Goal: Task Accomplishment & Management: Manage account settings

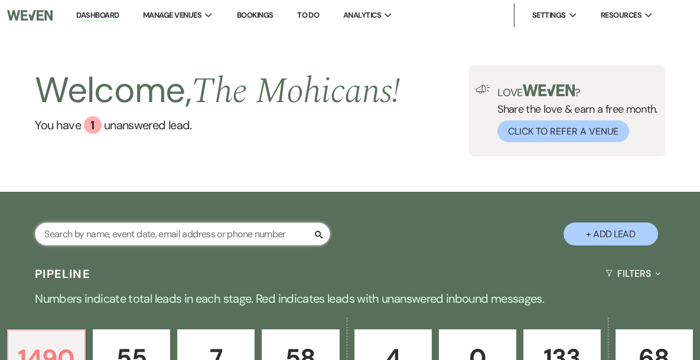
click at [174, 239] on input "text" at bounding box center [182, 234] width 295 height 23
paste input "Madelyn"
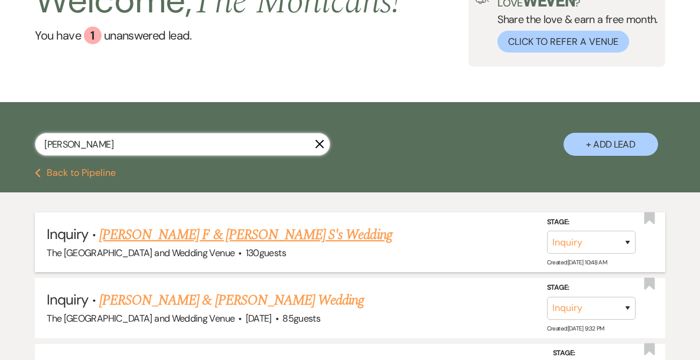
scroll to position [92, 0]
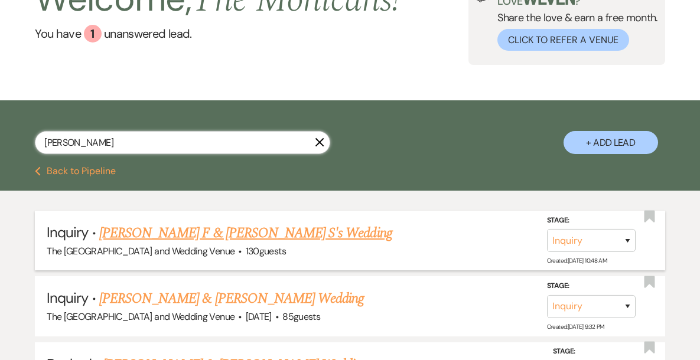
type input "Madelyn"
click at [581, 238] on select "Inquiry Follow Up Tour Requested Tour Confirmed Toured Proposal Sent Booked Lost" at bounding box center [591, 240] width 89 height 23
select select "8"
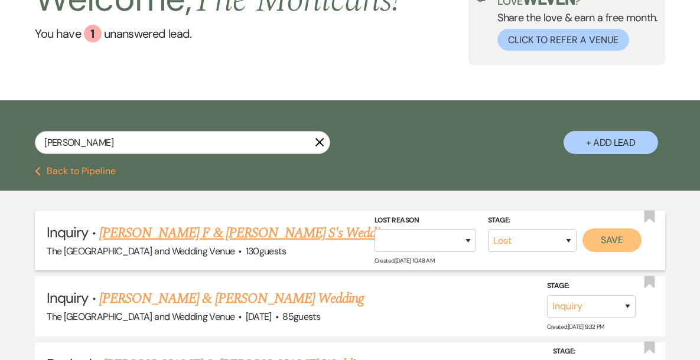
click at [613, 243] on button "Save" at bounding box center [611, 240] width 59 height 24
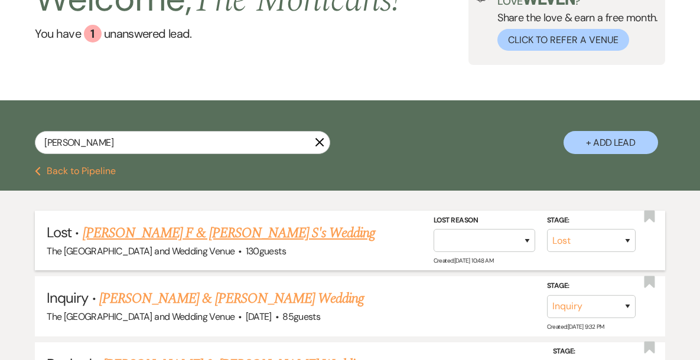
scroll to position [0, 0]
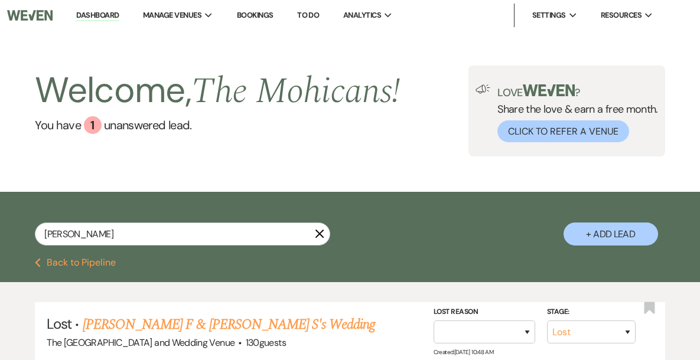
click at [101, 262] on button "Previous Back to Pipeline" at bounding box center [75, 262] width 81 height 9
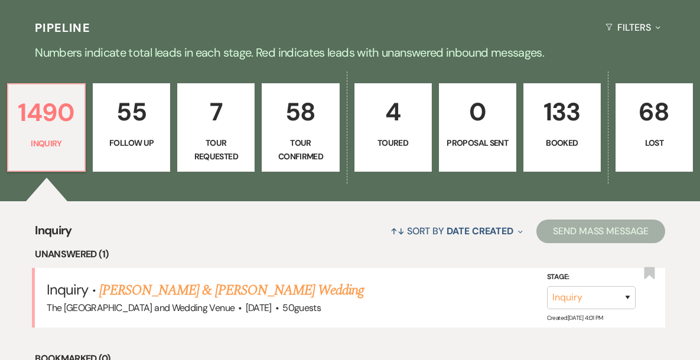
scroll to position [264, 0]
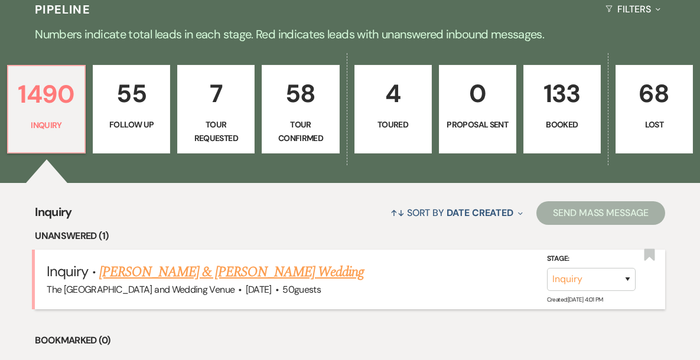
click at [233, 271] on link "[PERSON_NAME] & [PERSON_NAME] Wedding" at bounding box center [231, 272] width 264 height 21
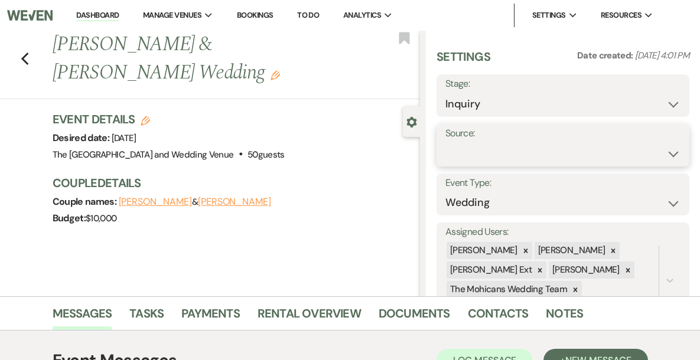
click at [576, 148] on select "Weven Venue Website Instagram Facebook Pinterest Google The Knot Wedding Wire H…" at bounding box center [562, 153] width 235 height 23
select select "5"
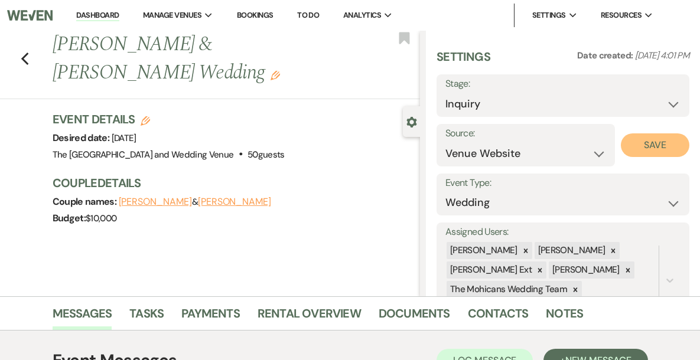
click at [652, 145] on button "Save" at bounding box center [654, 145] width 69 height 24
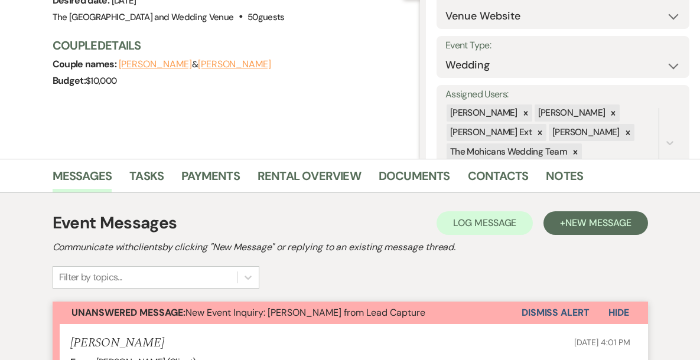
scroll to position [161, 0]
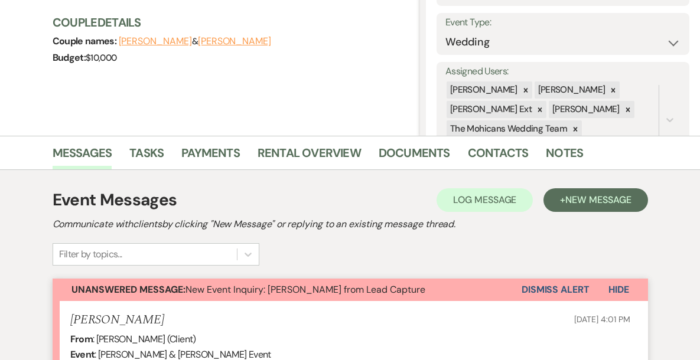
click at [556, 295] on button "Dismiss Alert" at bounding box center [555, 290] width 68 height 22
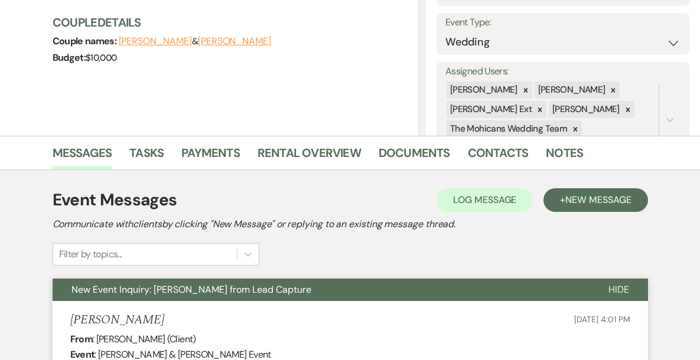
scroll to position [0, 0]
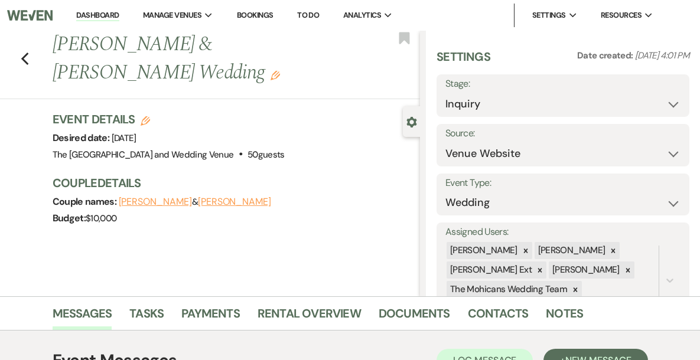
click at [117, 15] on link "Dashboard" at bounding box center [97, 15] width 43 height 11
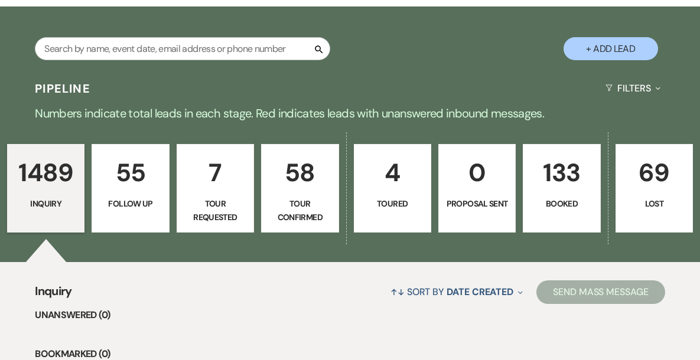
scroll to position [187, 0]
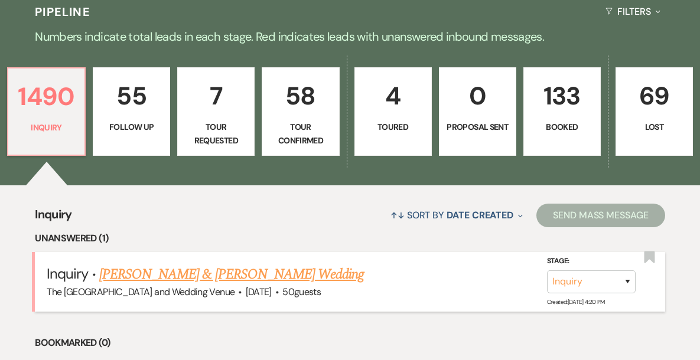
click at [309, 275] on link "[PERSON_NAME] & [PERSON_NAME] Wedding" at bounding box center [231, 274] width 264 height 21
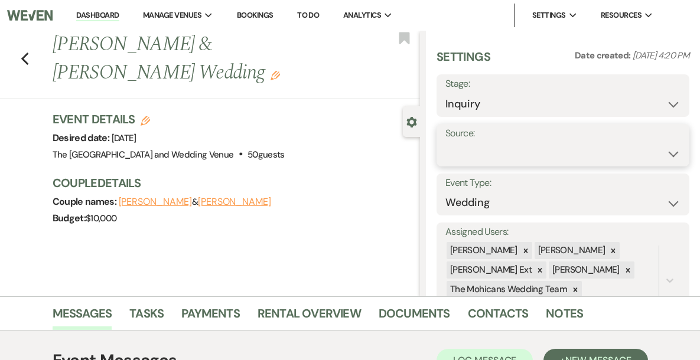
click at [530, 154] on select "Weven Venue Website Instagram Facebook Pinterest Google The Knot Wedding Wire H…" at bounding box center [562, 153] width 235 height 23
select select "5"
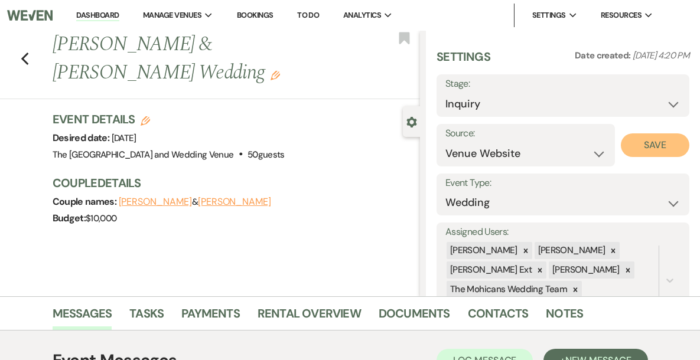
click at [638, 142] on button "Save" at bounding box center [654, 145] width 69 height 24
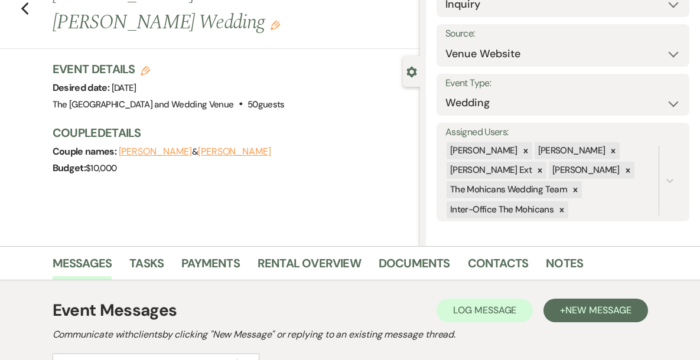
scroll to position [194, 0]
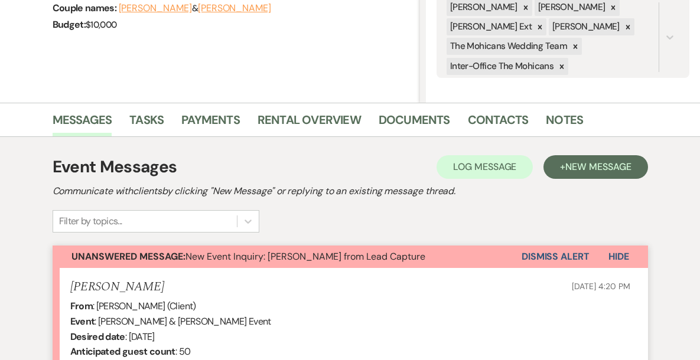
click at [531, 252] on button "Dismiss Alert" at bounding box center [555, 257] width 68 height 22
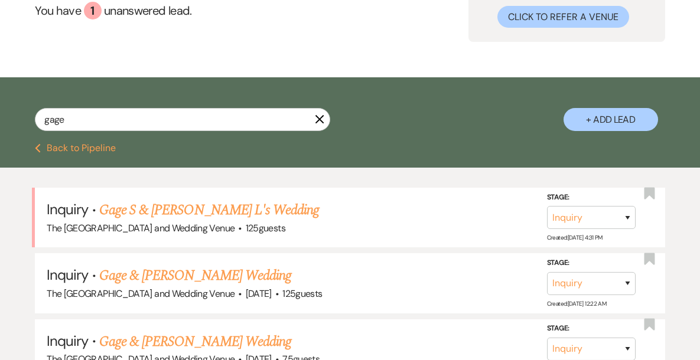
scroll to position [119, 0]
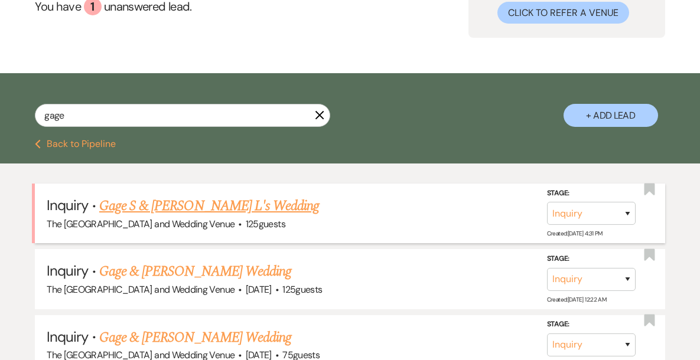
type input "gage"
click at [592, 211] on select "Inquiry Follow Up Tour Requested Tour Confirmed Toured Proposal Sent Booked Lost" at bounding box center [591, 213] width 89 height 23
select select "8"
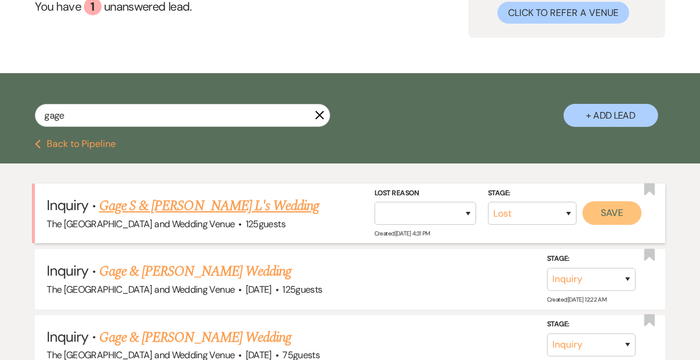
click at [606, 210] on button "Save" at bounding box center [611, 213] width 59 height 24
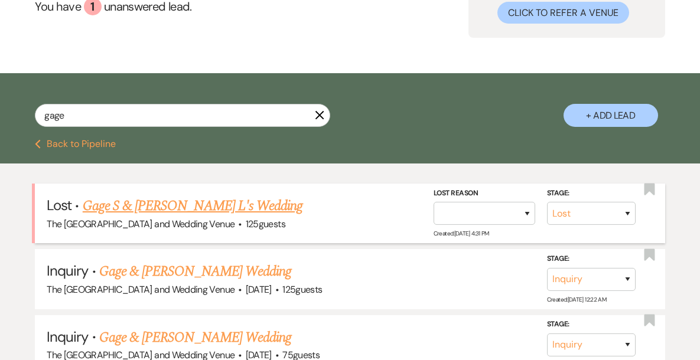
click at [98, 146] on button "Previous Back to Pipeline" at bounding box center [75, 143] width 81 height 9
select select "8"
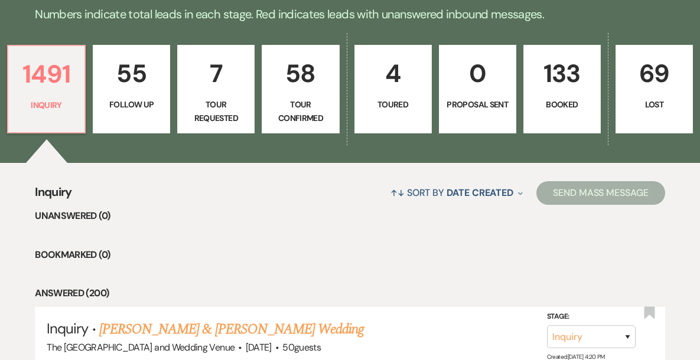
scroll to position [308, 0]
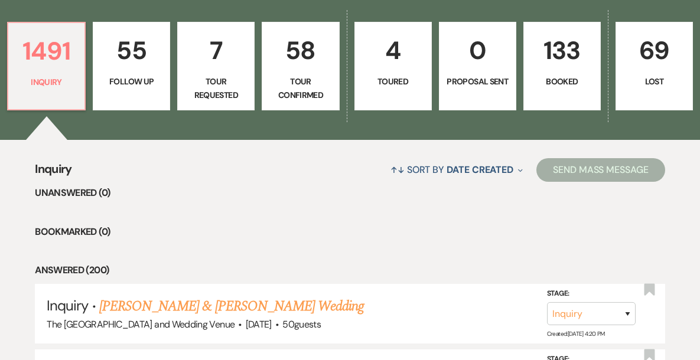
click at [623, 61] on p "69" at bounding box center [654, 51] width 62 height 40
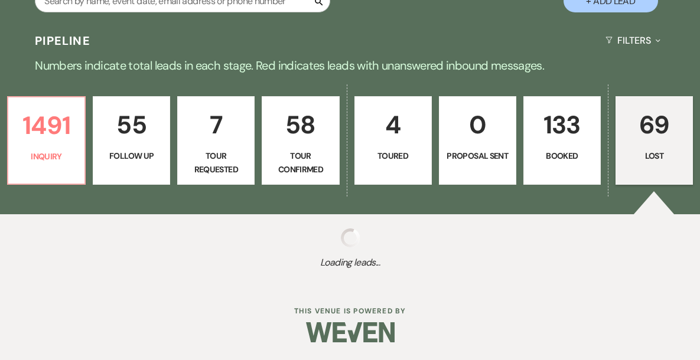
select select "8"
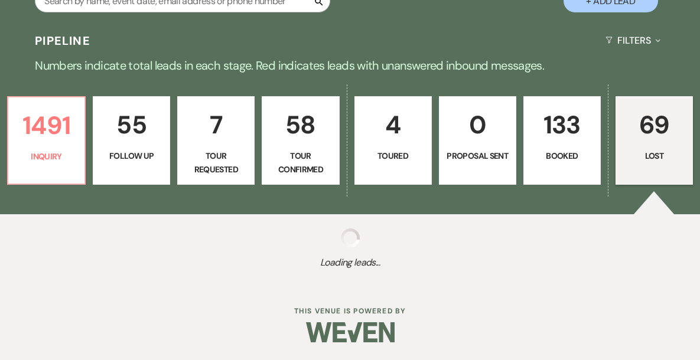
select select "8"
select select "10"
select select "8"
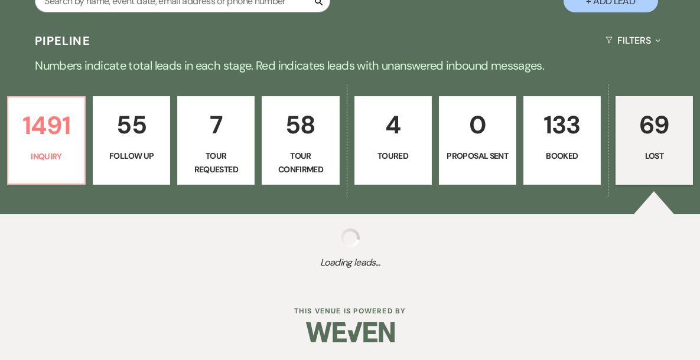
select select "8"
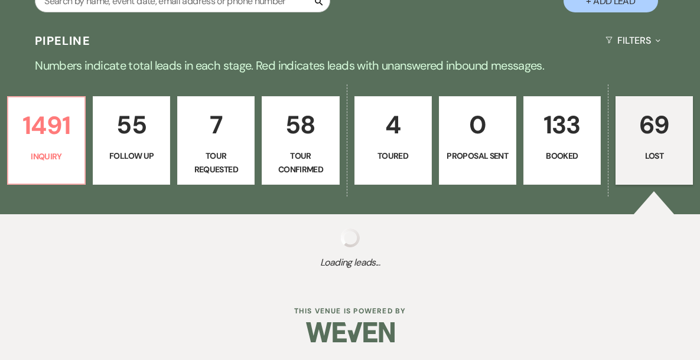
select select "8"
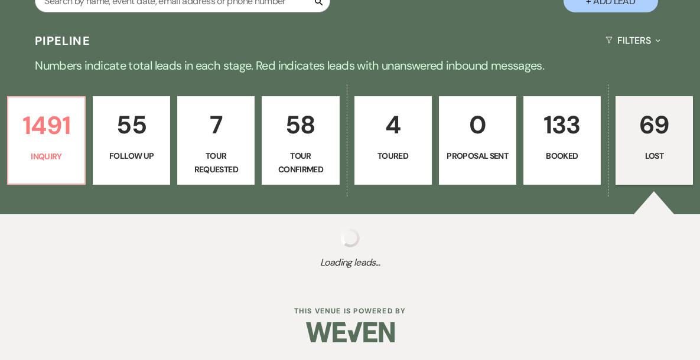
select select "8"
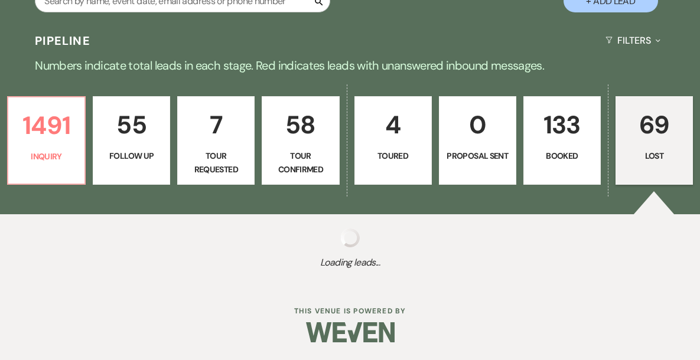
select select "8"
select select "10"
select select "8"
select select "10"
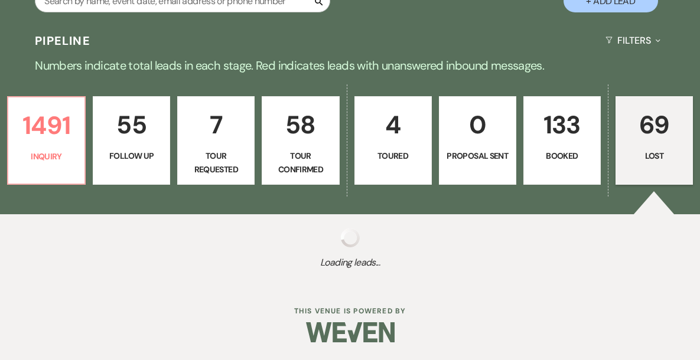
select select "8"
select select "10"
select select "8"
select select "6"
select select "8"
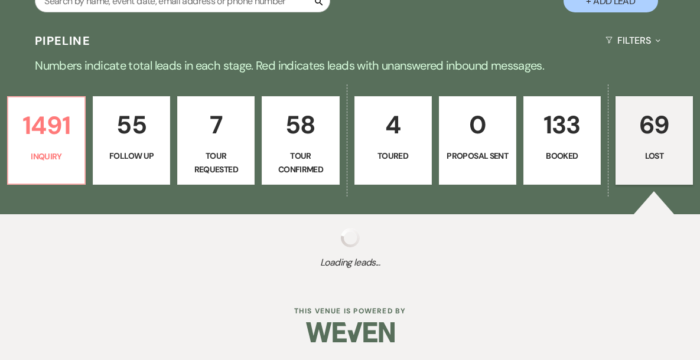
select select "8"
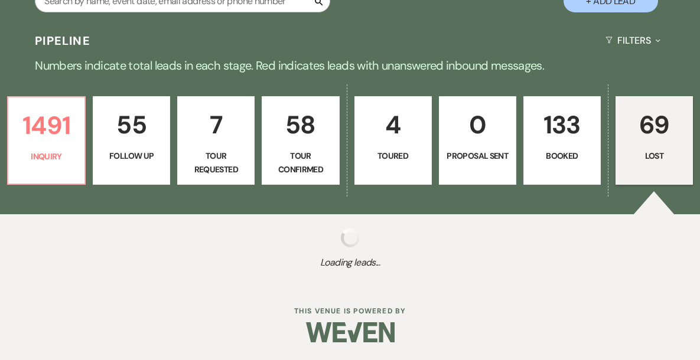
select select "8"
select select "1"
select select "8"
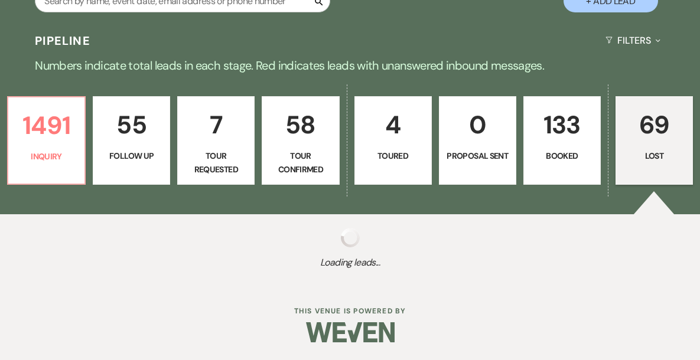
select select "8"
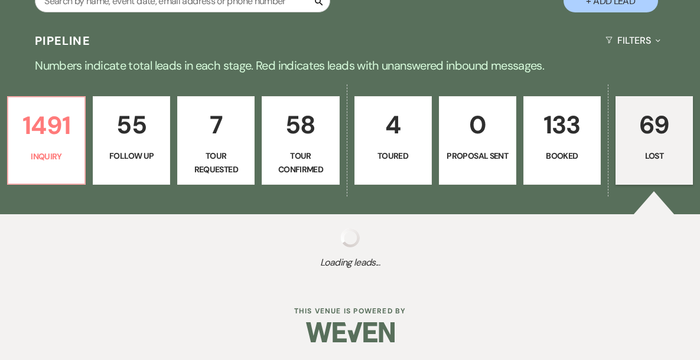
select select "8"
select select "10"
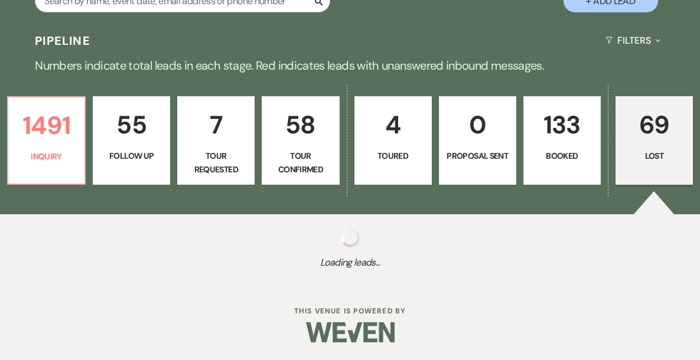
select select "8"
select select "10"
select select "8"
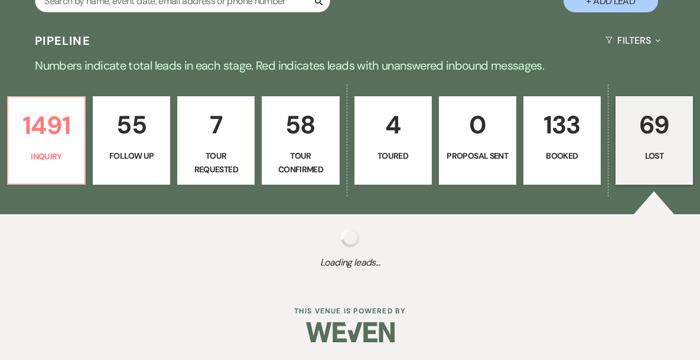
select select "8"
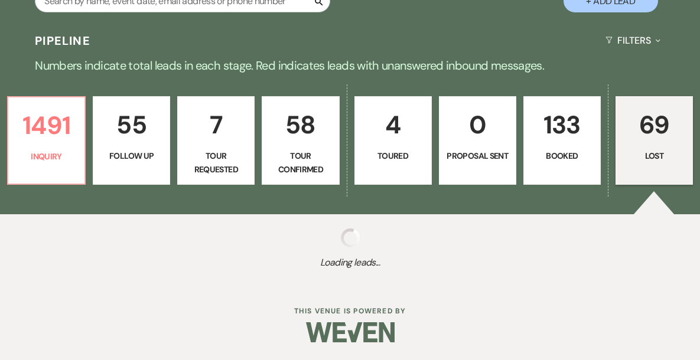
select select "8"
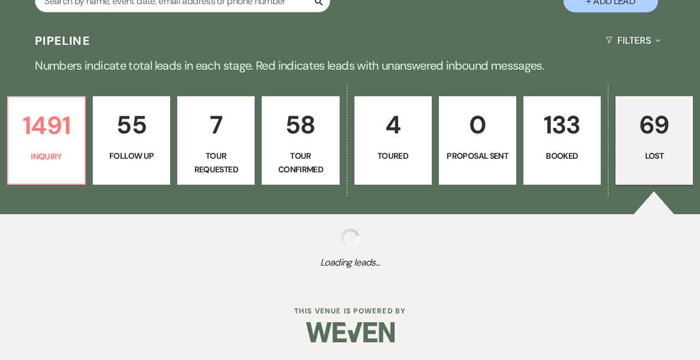
select select "8"
select select "1"
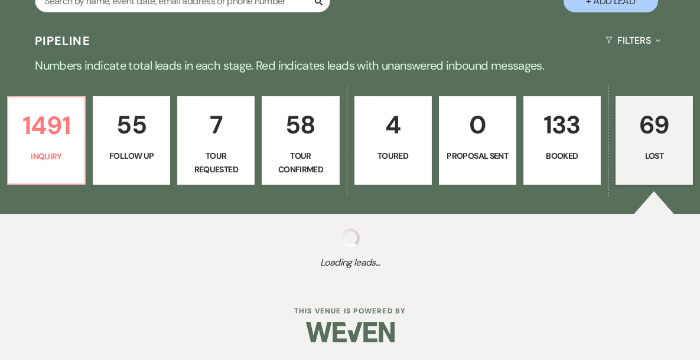
select select "8"
select select "7"
select select "8"
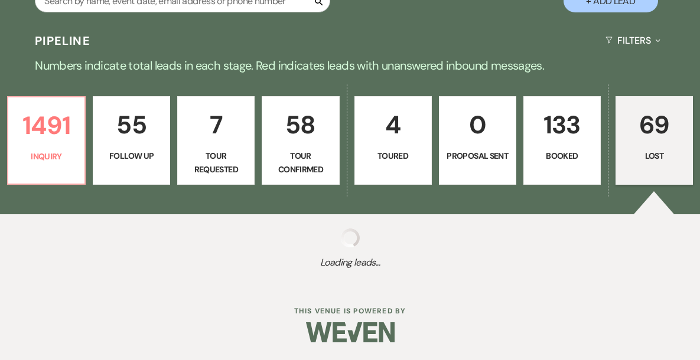
select select "8"
select select "9"
select select "8"
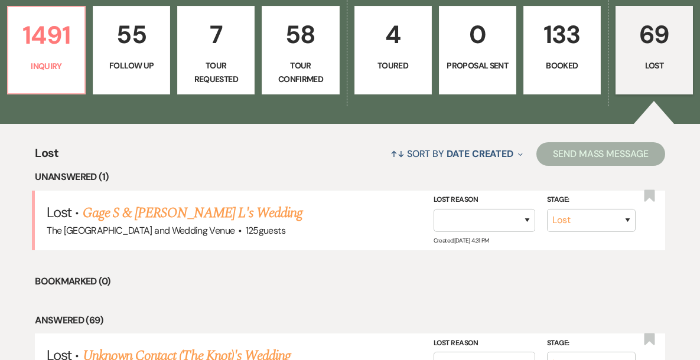
scroll to position [332, 0]
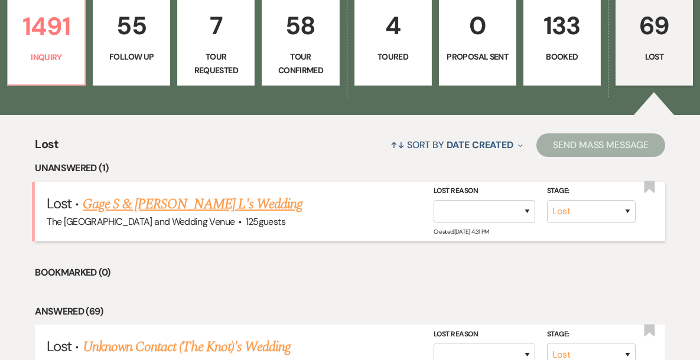
click at [229, 205] on link "Gage S & [PERSON_NAME] L's Wedding" at bounding box center [193, 204] width 220 height 21
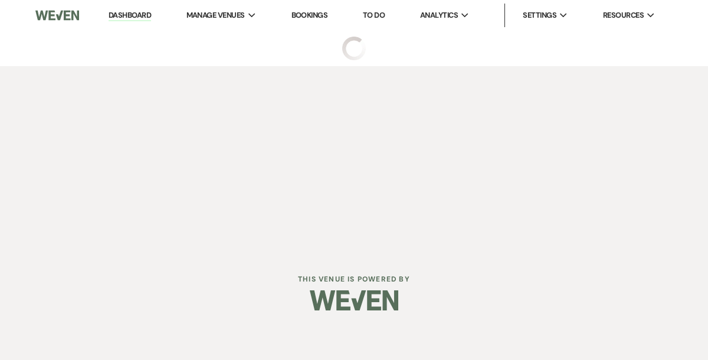
select select "8"
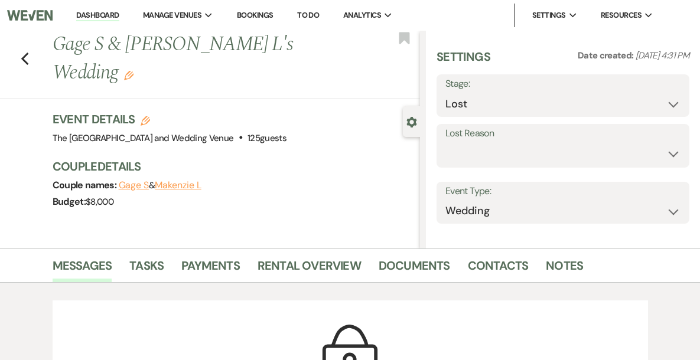
select select "17"
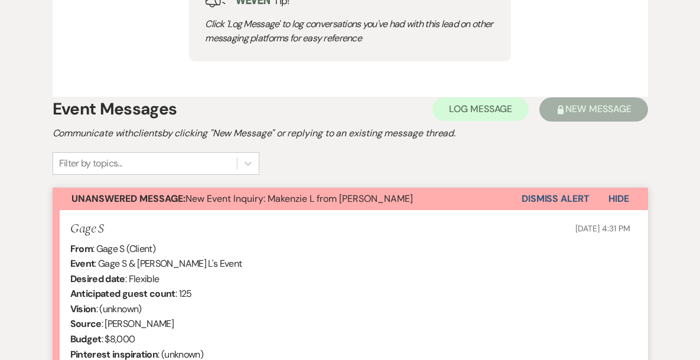
scroll to position [638, 0]
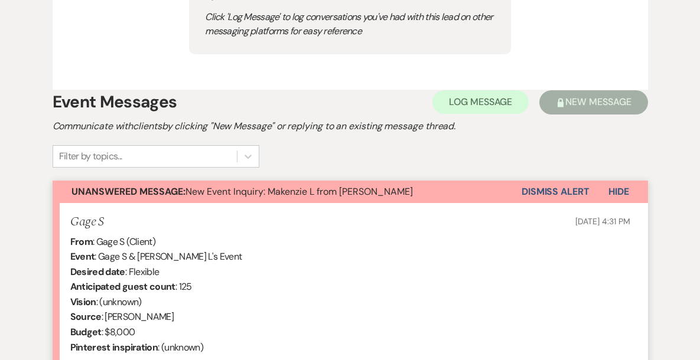
click at [519, 191] on button "Unanswered Message: New Event Inquiry: Makenzie L from Zola" at bounding box center [287, 192] width 469 height 22
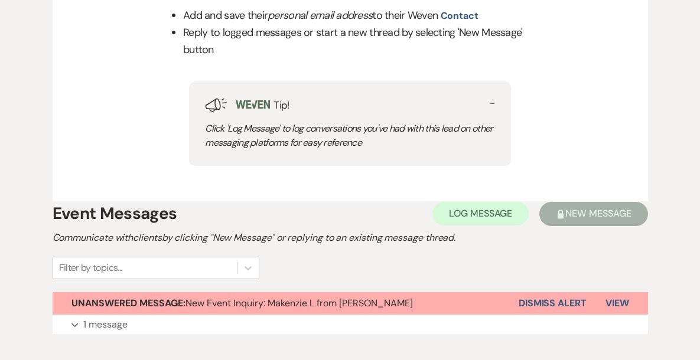
scroll to position [567, 0]
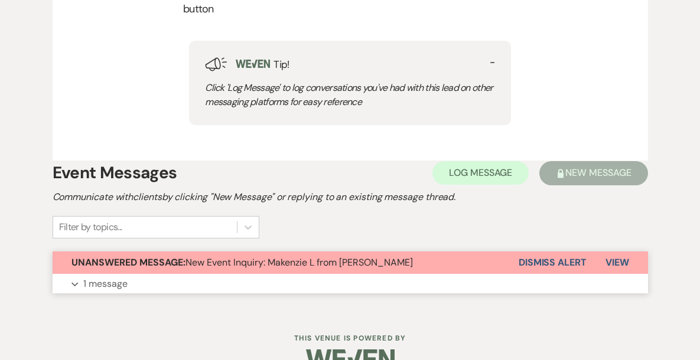
click at [551, 263] on button "Dismiss Alert" at bounding box center [552, 262] width 68 height 22
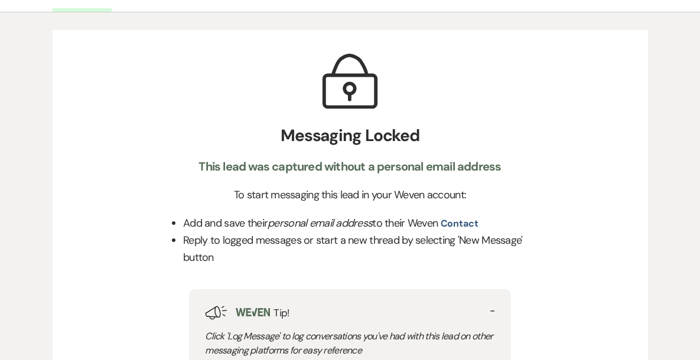
scroll to position [0, 0]
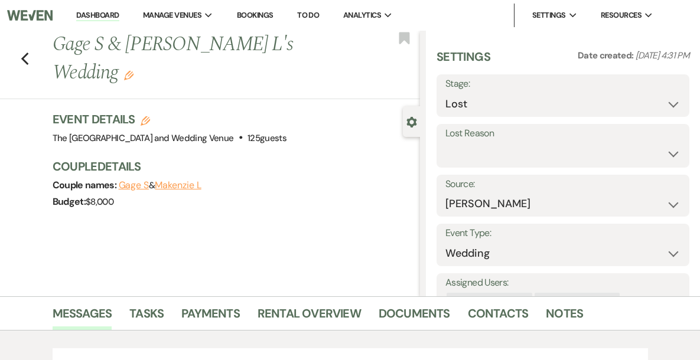
click at [119, 10] on link "Dashboard" at bounding box center [97, 15] width 43 height 11
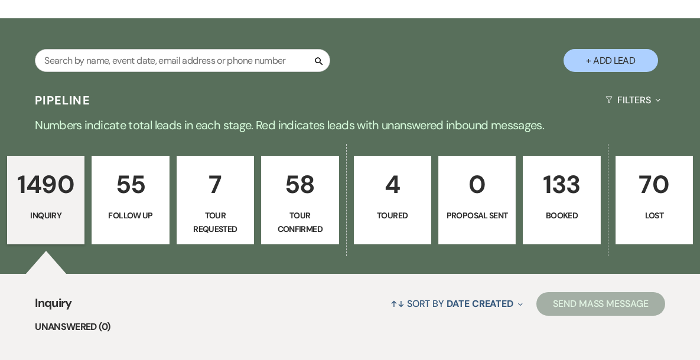
scroll to position [82, 0]
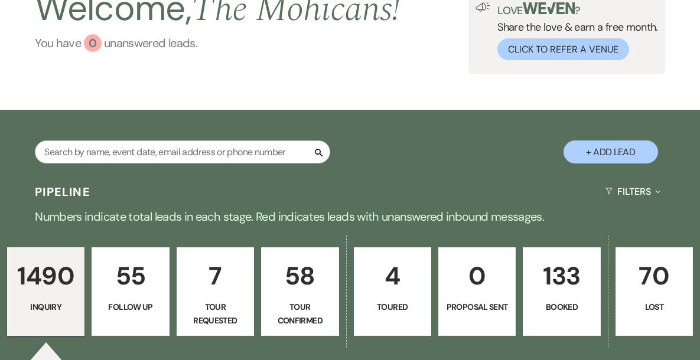
click at [101, 40] on link "You have 0 unanswered lead s ." at bounding box center [217, 43] width 365 height 18
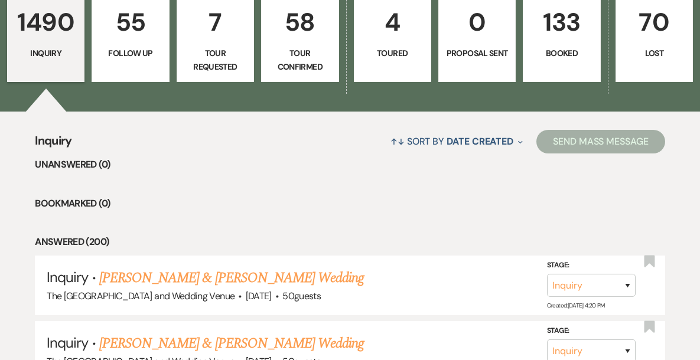
scroll to position [282, 0]
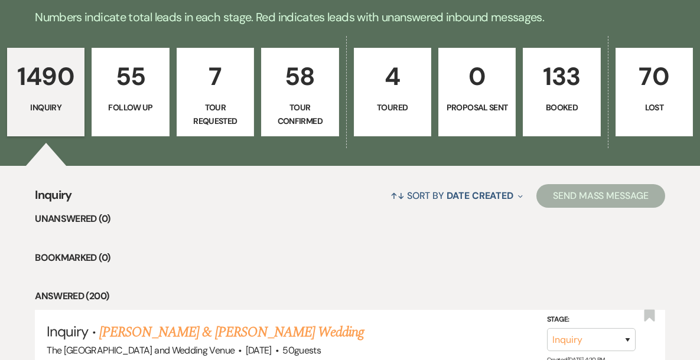
click at [76, 100] on link "1490 Inquiry" at bounding box center [45, 92] width 77 height 89
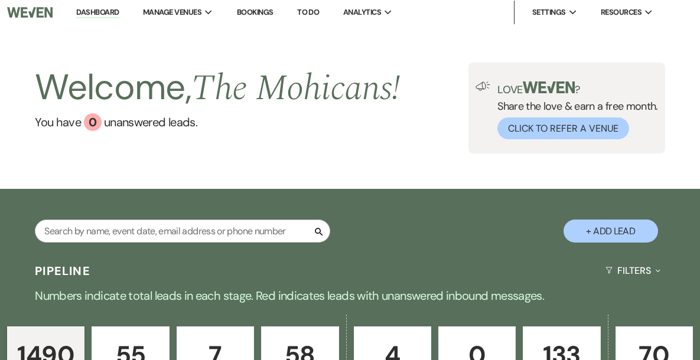
scroll to position [0, 0]
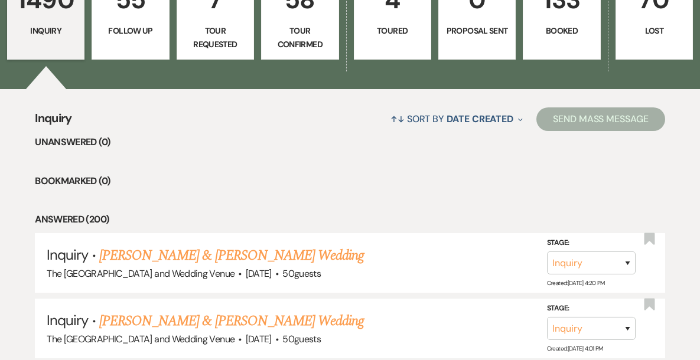
scroll to position [263, 0]
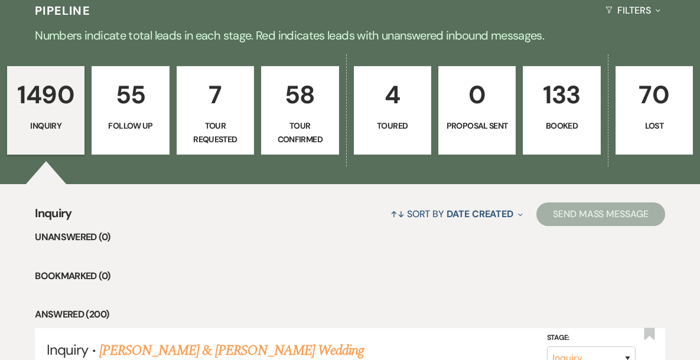
click at [623, 109] on p "70" at bounding box center [654, 95] width 62 height 40
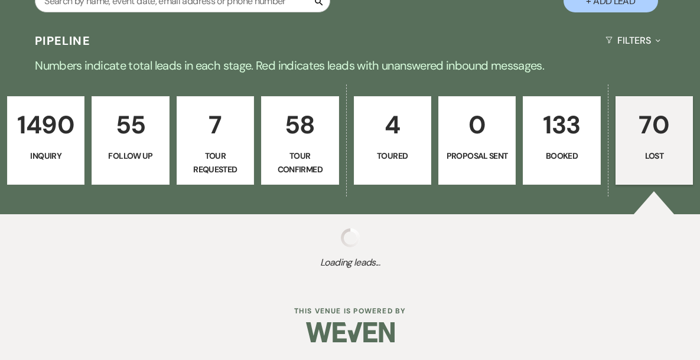
select select "8"
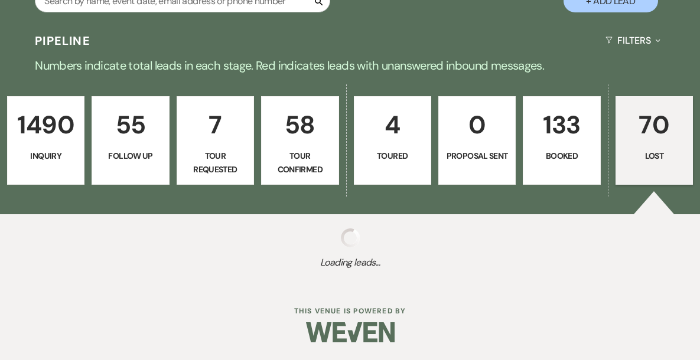
select select "8"
select select "10"
select select "8"
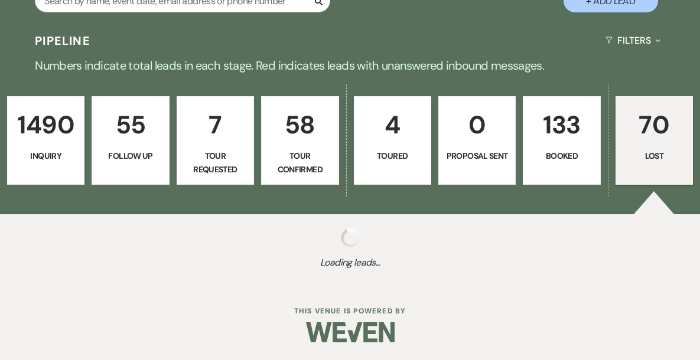
select select "8"
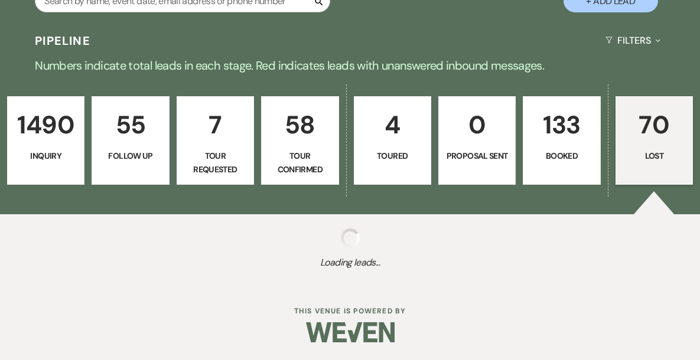
select select "8"
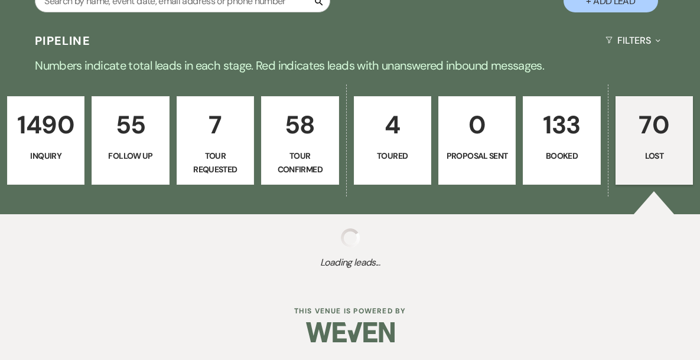
select select "8"
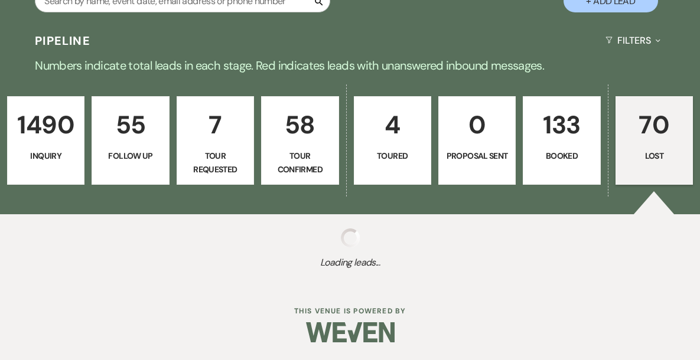
select select "8"
select select "10"
select select "8"
select select "10"
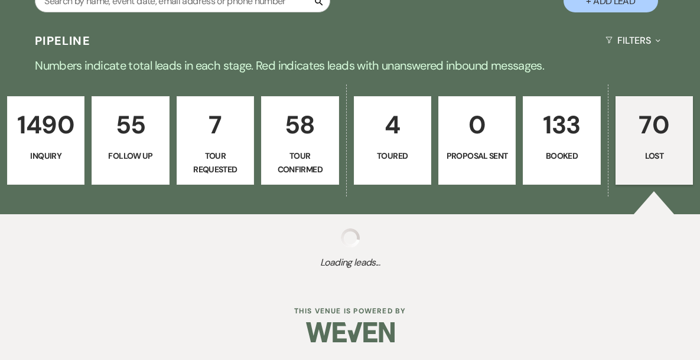
select select "8"
select select "10"
select select "8"
select select "6"
select select "8"
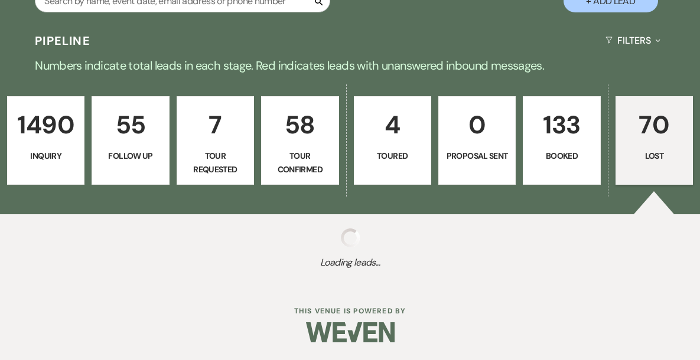
select select "8"
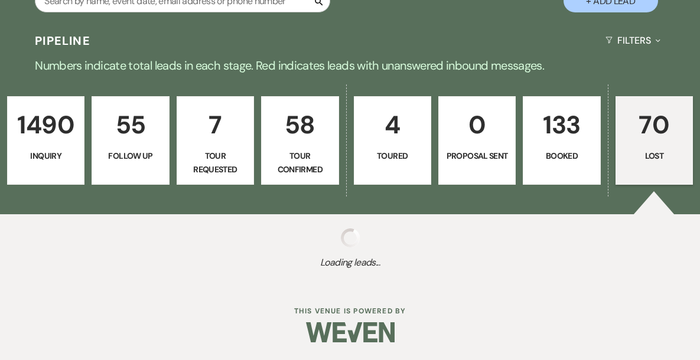
select select "8"
select select "1"
select select "8"
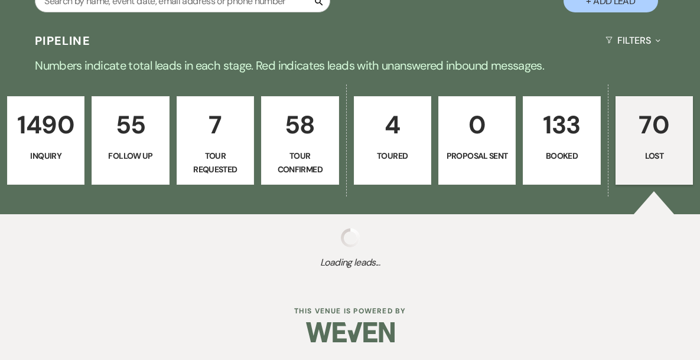
select select "8"
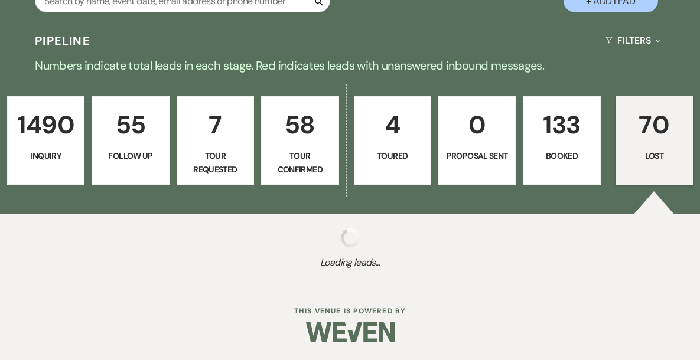
select select "8"
select select "10"
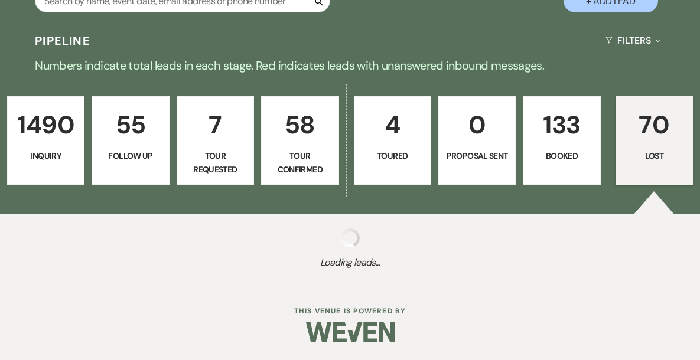
select select "8"
select select "10"
select select "8"
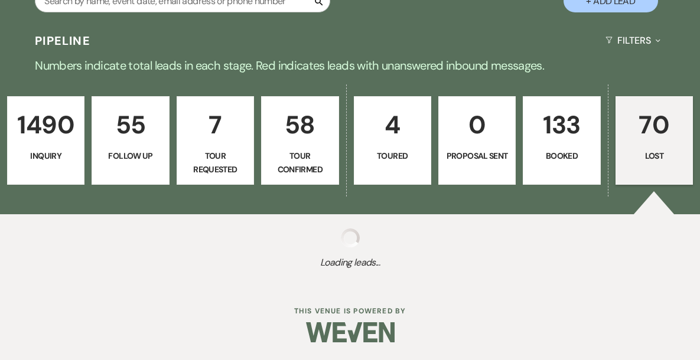
select select "8"
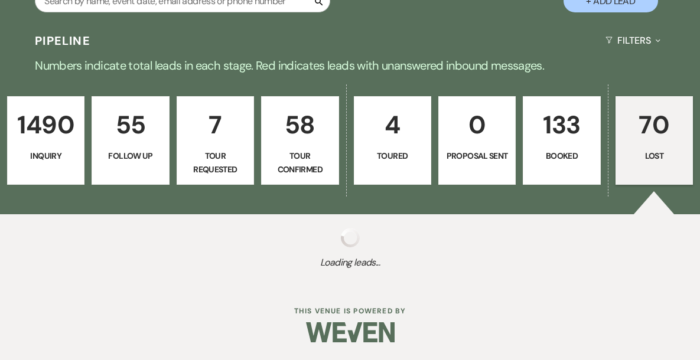
select select "8"
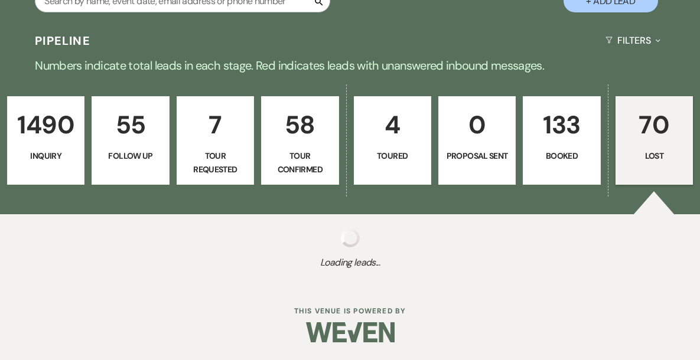
select select "8"
select select "1"
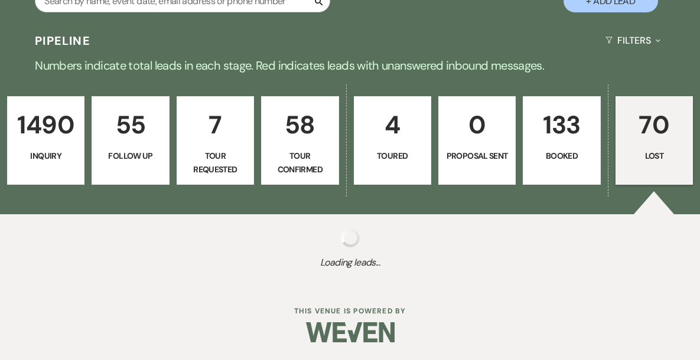
select select "8"
select select "7"
select select "8"
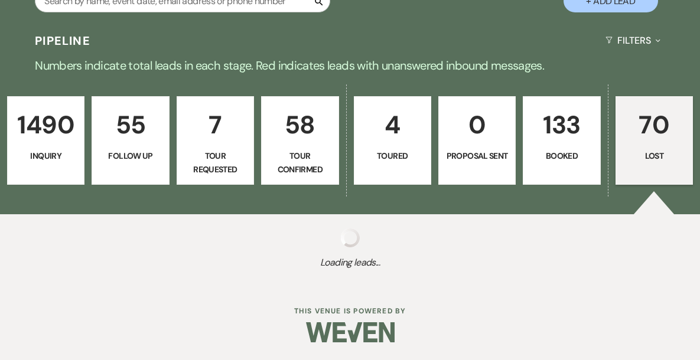
select select "8"
select select "9"
select select "8"
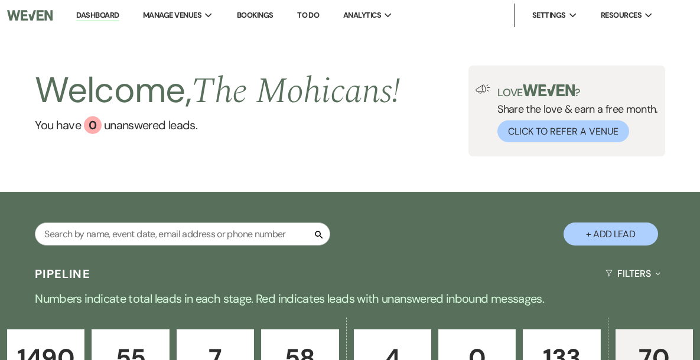
click at [119, 17] on link "Dashboard" at bounding box center [97, 15] width 43 height 11
